Goal: Use online tool/utility: Utilize a website feature to perform a specific function

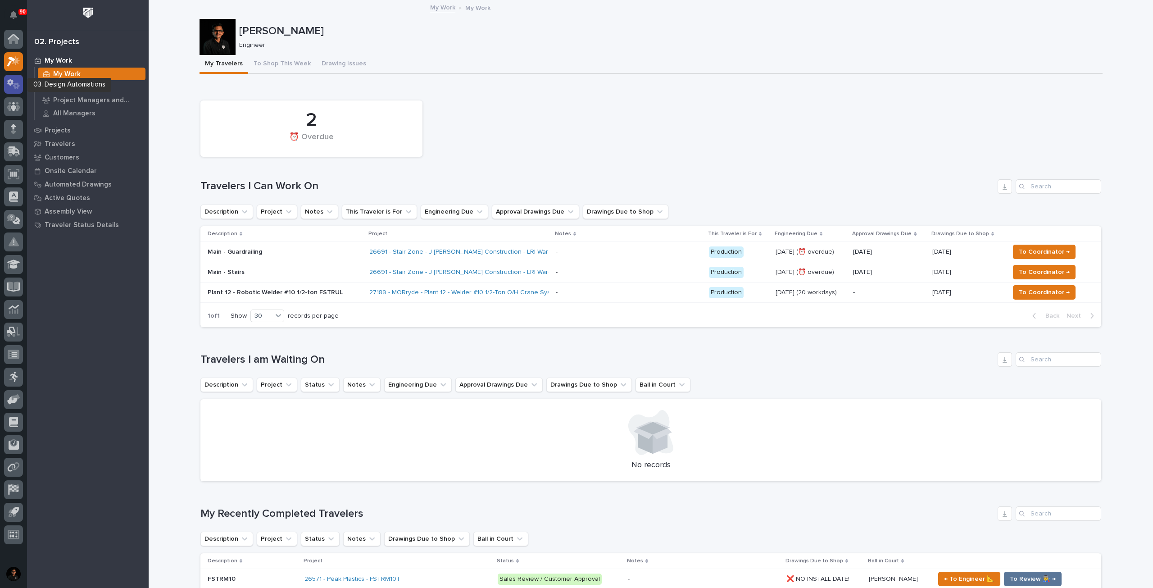
click at [12, 86] on icon at bounding box center [13, 84] width 13 height 10
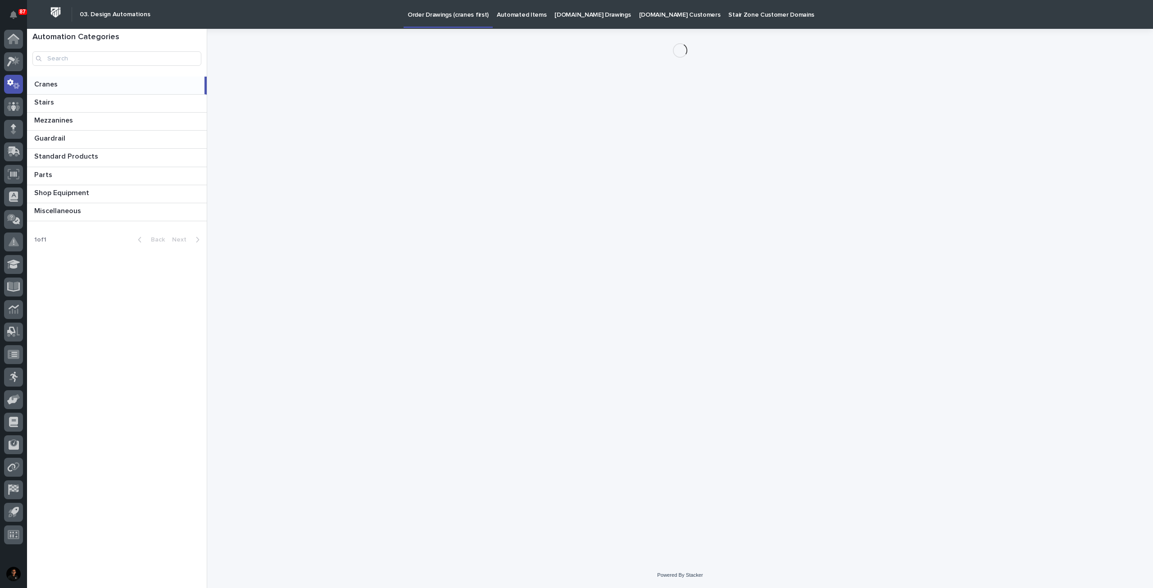
click at [504, 13] on p "Automated Items" at bounding box center [522, 9] width 50 height 19
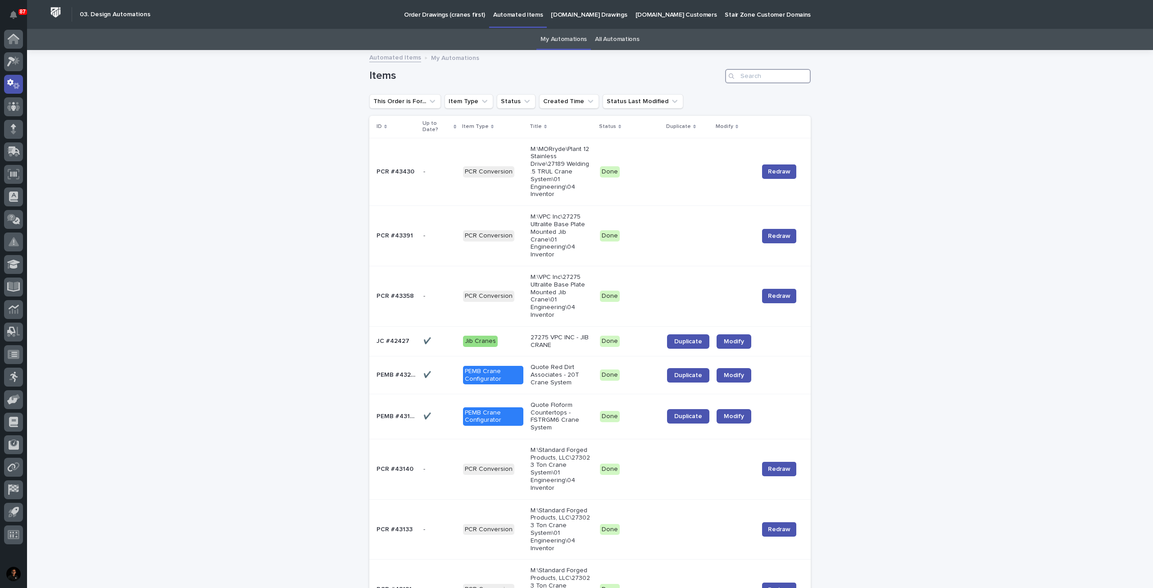
click at [745, 76] on input "Search" at bounding box center [768, 76] width 86 height 14
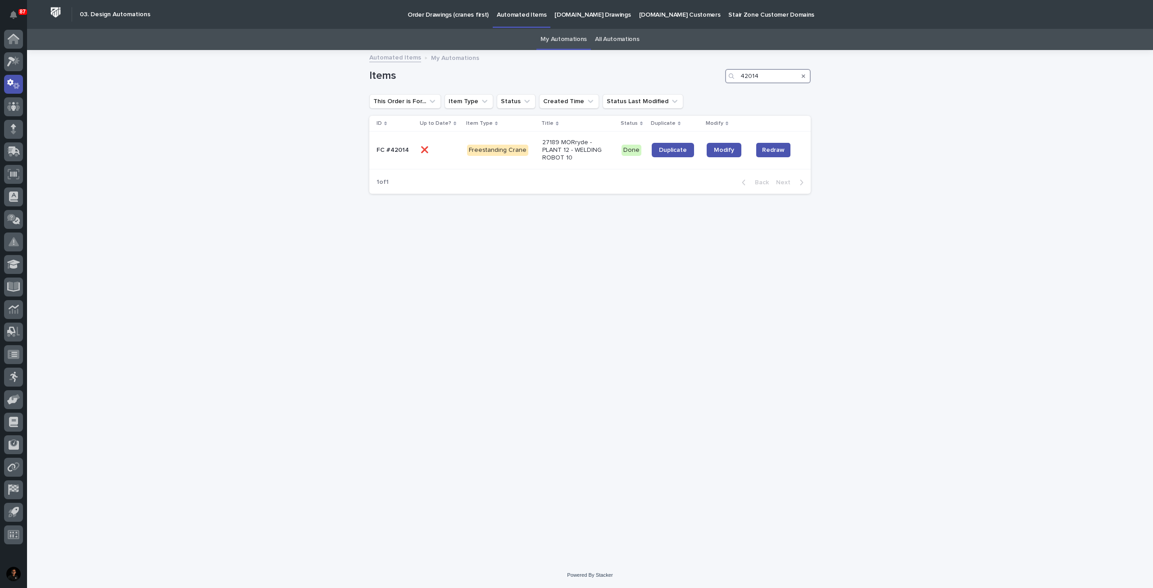
click at [784, 77] on input "42014" at bounding box center [768, 76] width 86 height 14
type input "27189"
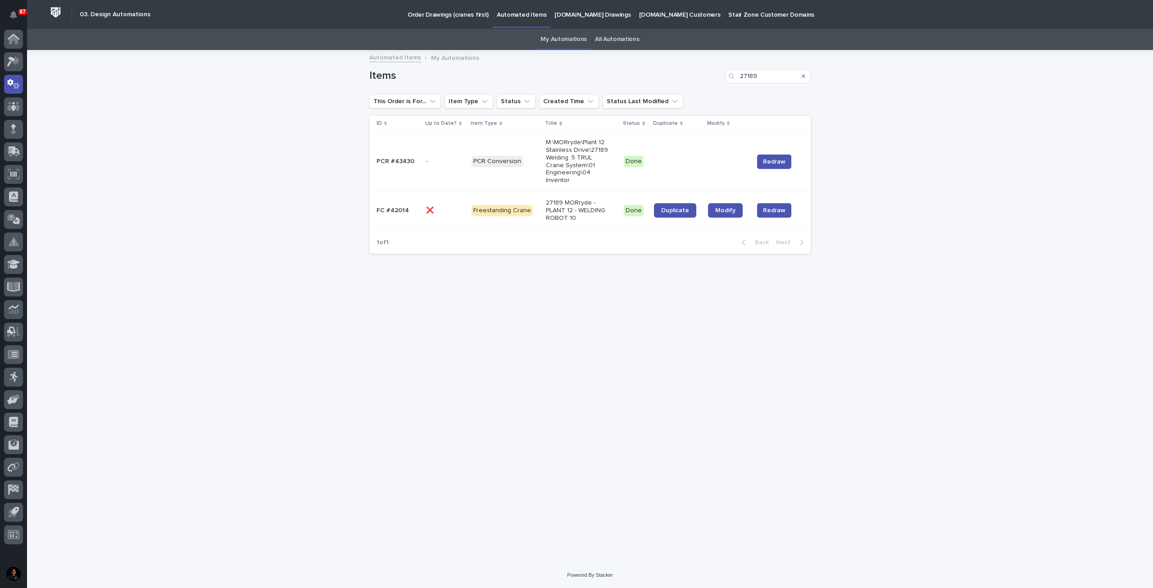
click at [617, 37] on link "All Automations" at bounding box center [617, 39] width 44 height 21
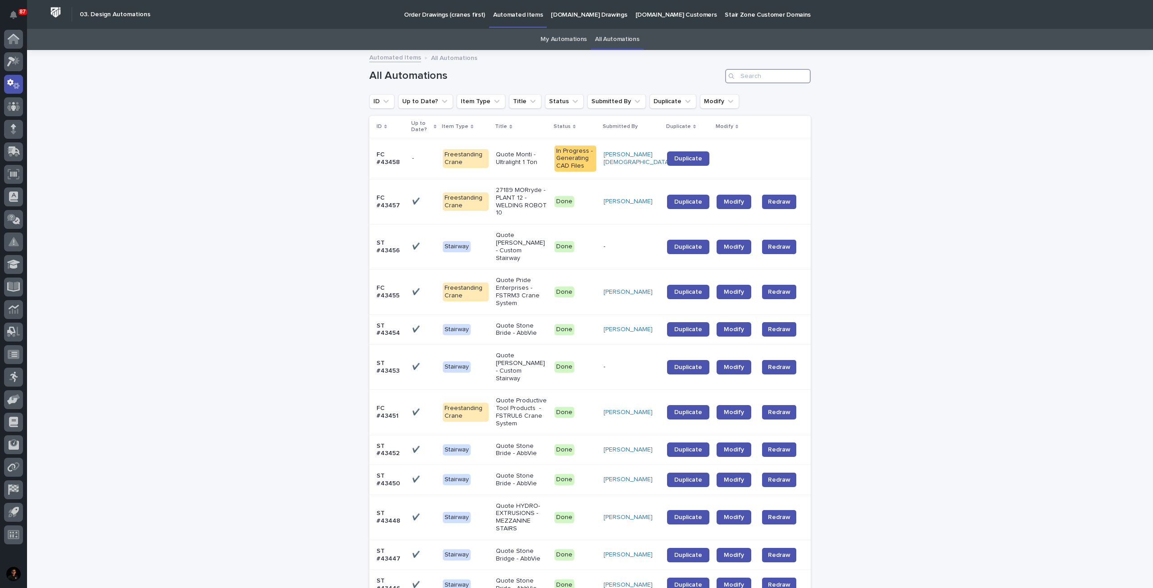
click at [751, 73] on input "Search" at bounding box center [768, 76] width 86 height 14
type input "27189"
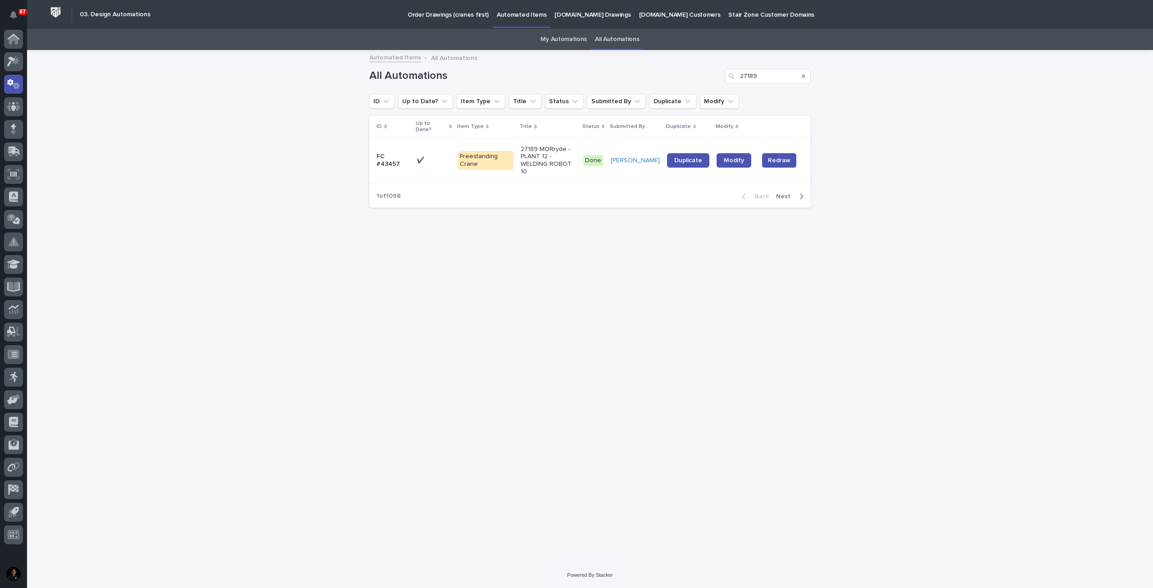
click at [543, 163] on p "27189 MORryde - PLANT 12 - WELDING ROBOT 10" at bounding box center [548, 160] width 55 height 30
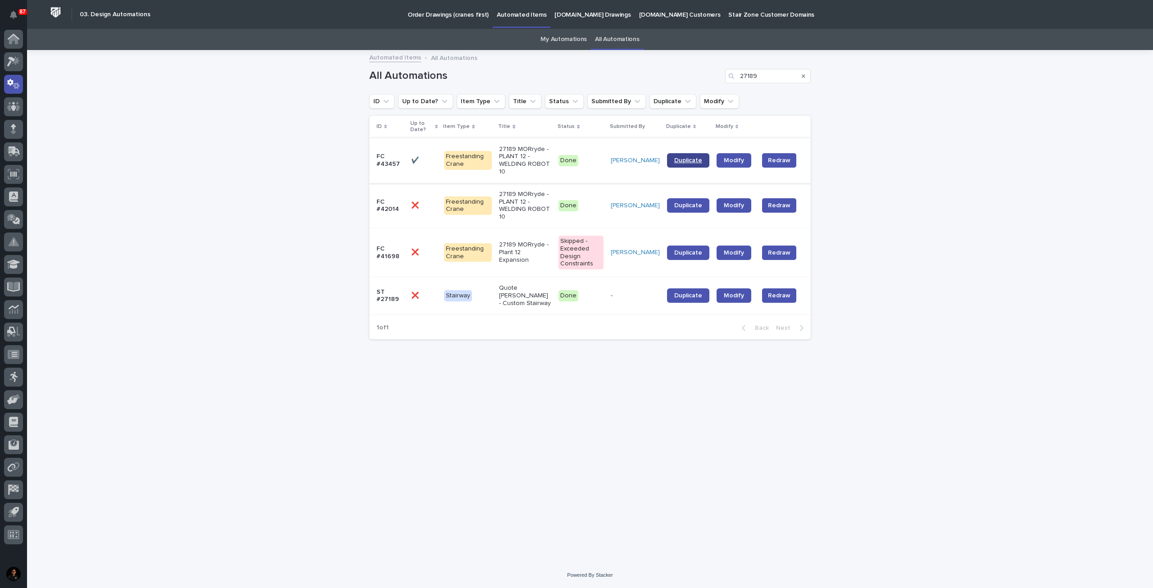
click at [695, 163] on span "Duplicate" at bounding box center [688, 160] width 28 height 6
click at [688, 206] on span "Duplicate" at bounding box center [688, 205] width 28 height 6
click at [746, 158] on link "Modify" at bounding box center [733, 160] width 35 height 14
